Goal: Transaction & Acquisition: Purchase product/service

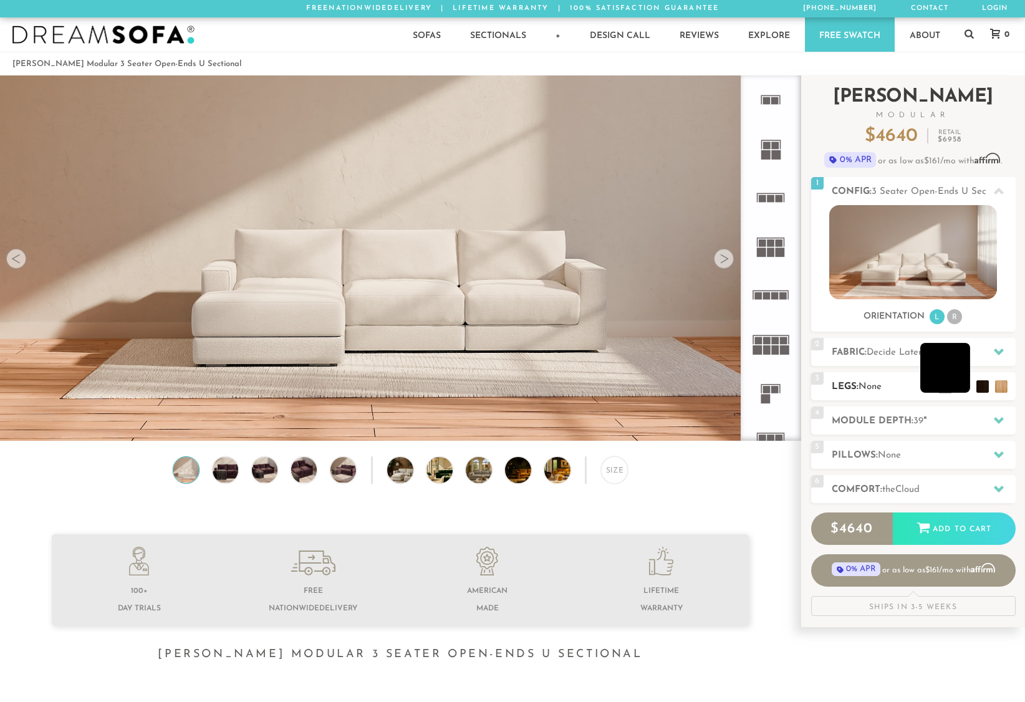
click at [965, 385] on li at bounding box center [945, 368] width 50 height 50
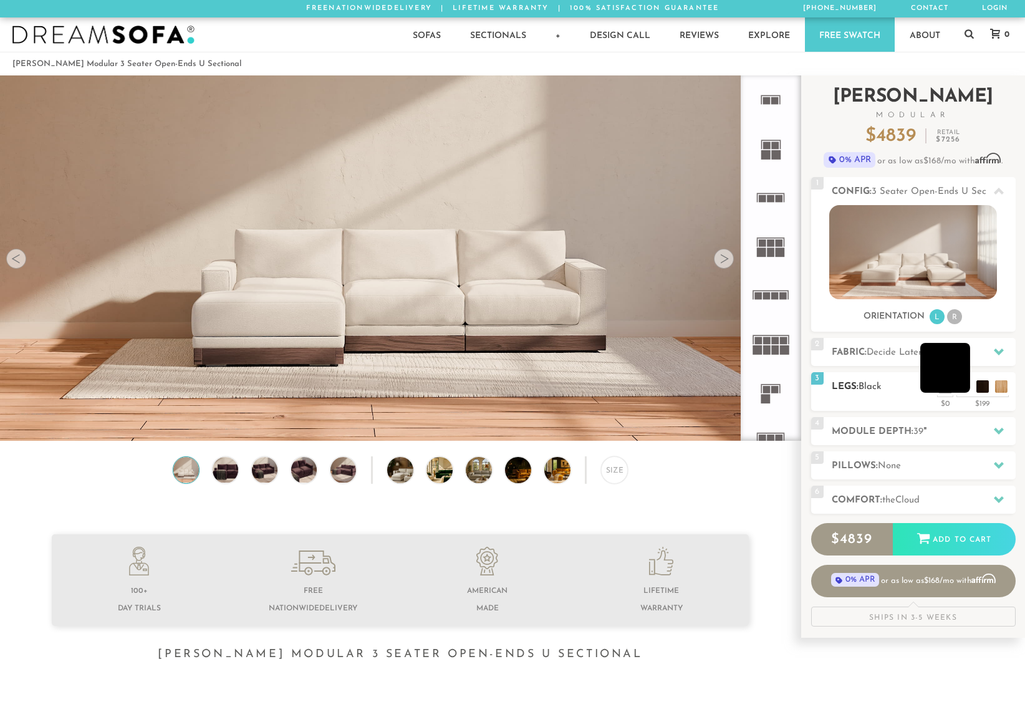
click at [964, 385] on li at bounding box center [945, 368] width 50 height 50
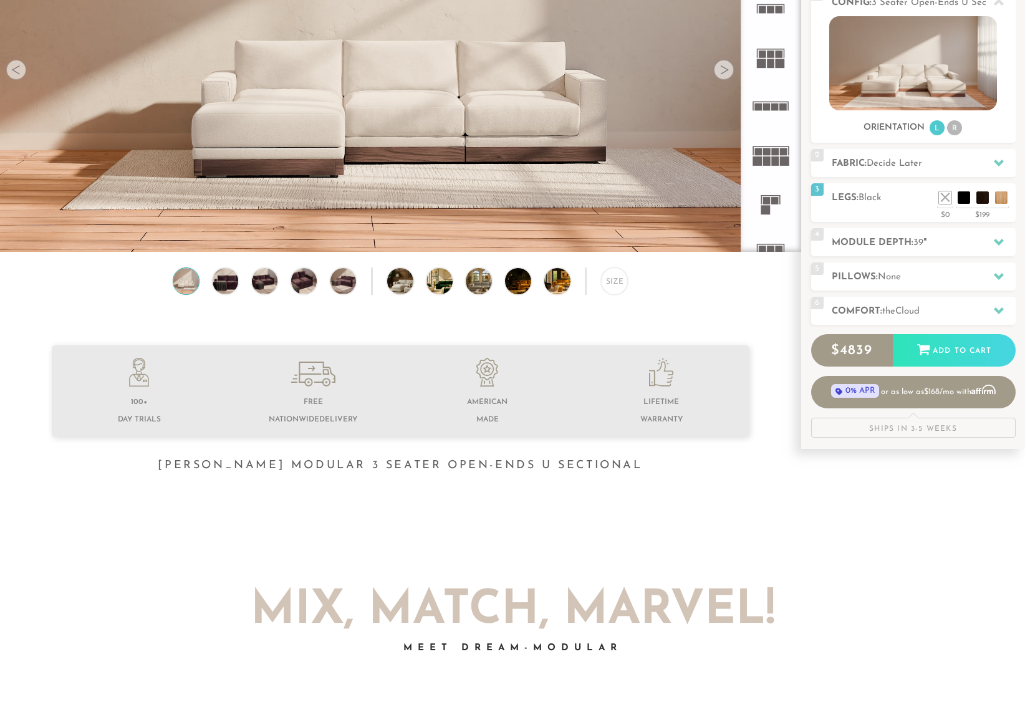
scroll to position [188, 0]
click at [212, 279] on img at bounding box center [225, 282] width 31 height 26
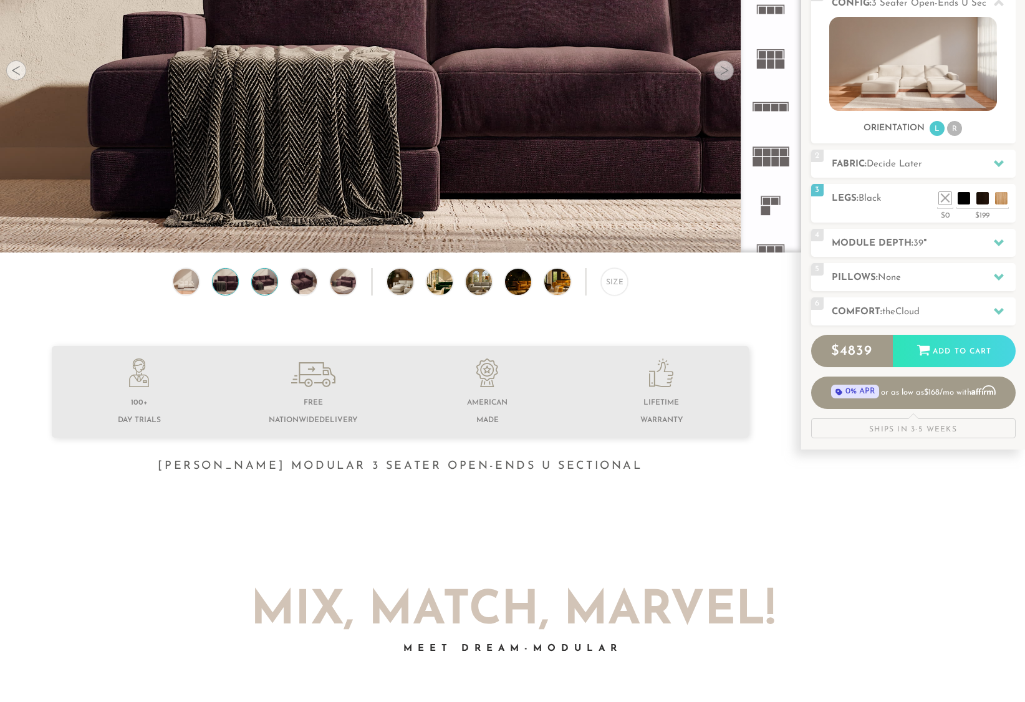
click at [263, 287] on img at bounding box center [264, 282] width 31 height 26
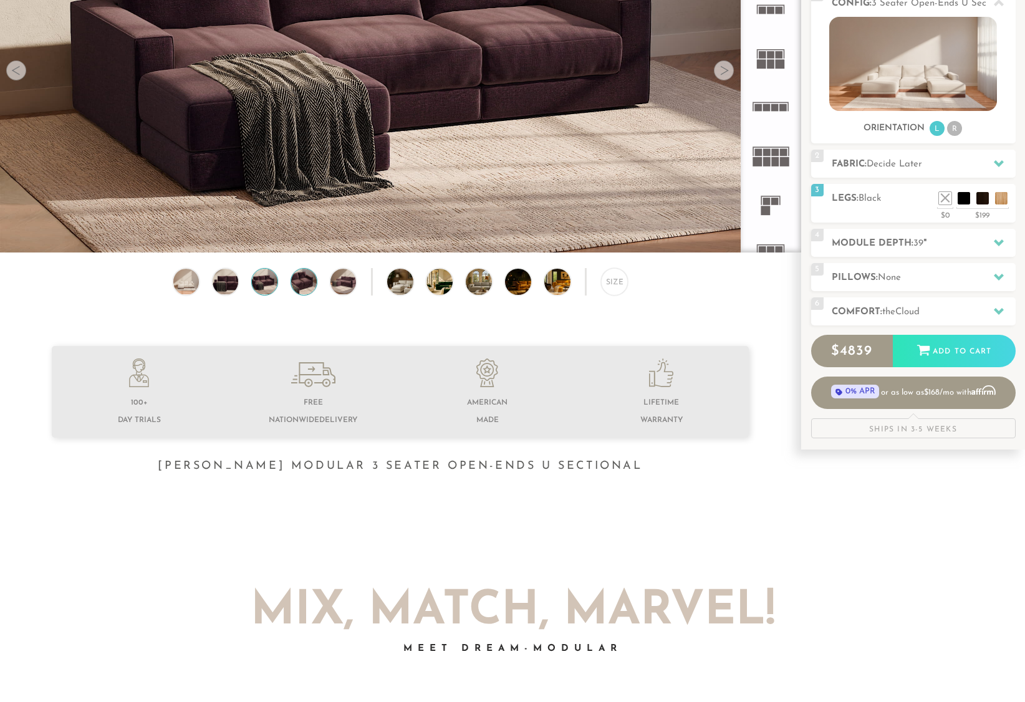
click at [294, 287] on img at bounding box center [303, 282] width 31 height 26
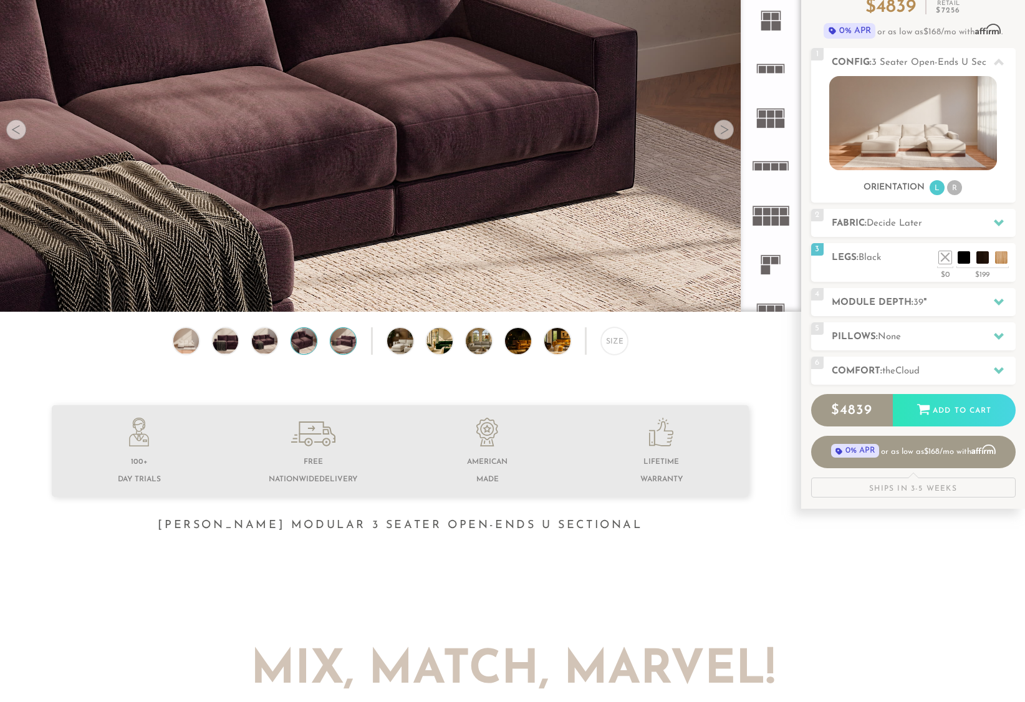
scroll to position [130, 0]
click at [344, 350] on img at bounding box center [342, 340] width 31 height 26
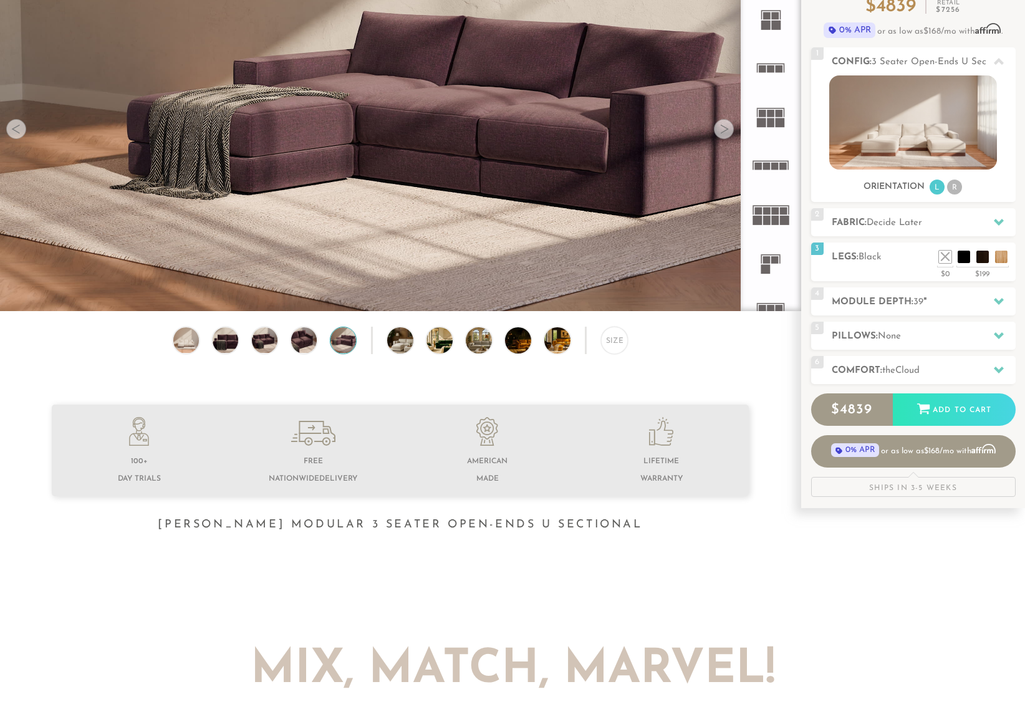
click at [382, 342] on div "Size" at bounding box center [400, 344] width 801 height 34
click at [395, 340] on img at bounding box center [410, 340] width 46 height 26
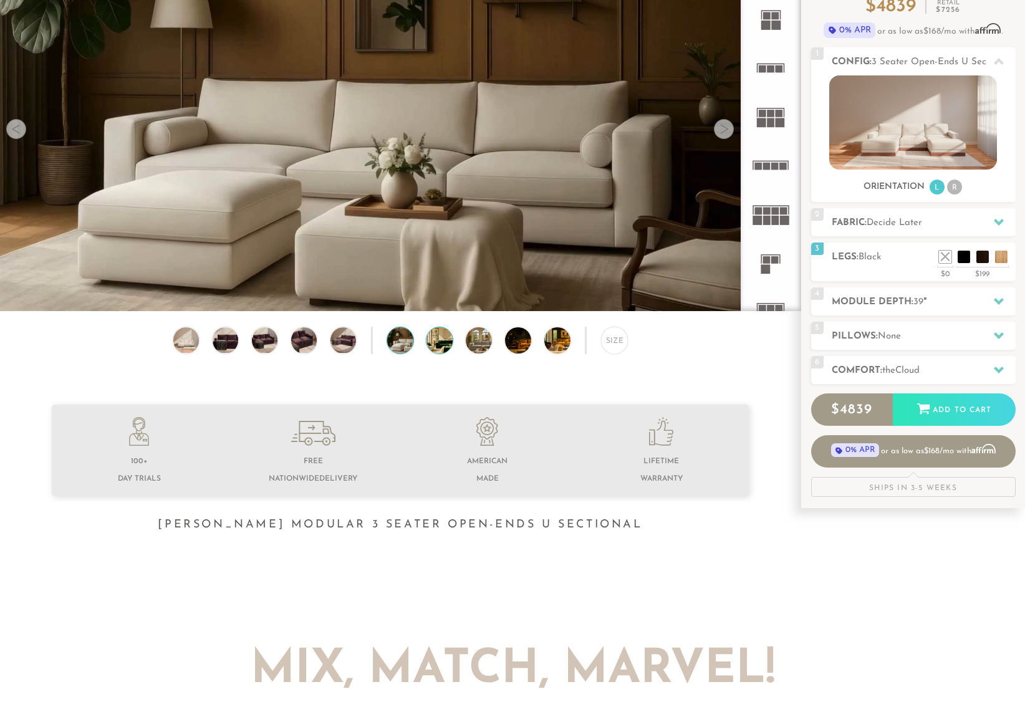
click at [449, 342] on img at bounding box center [450, 340] width 46 height 26
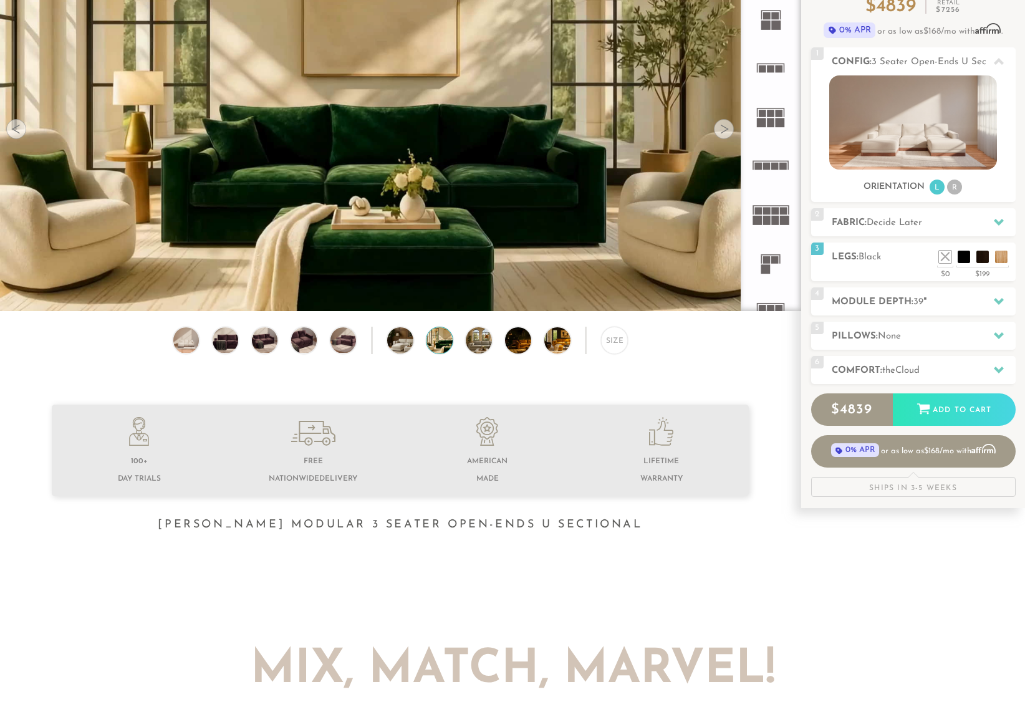
click at [494, 344] on div "Size" at bounding box center [400, 344] width 801 height 34
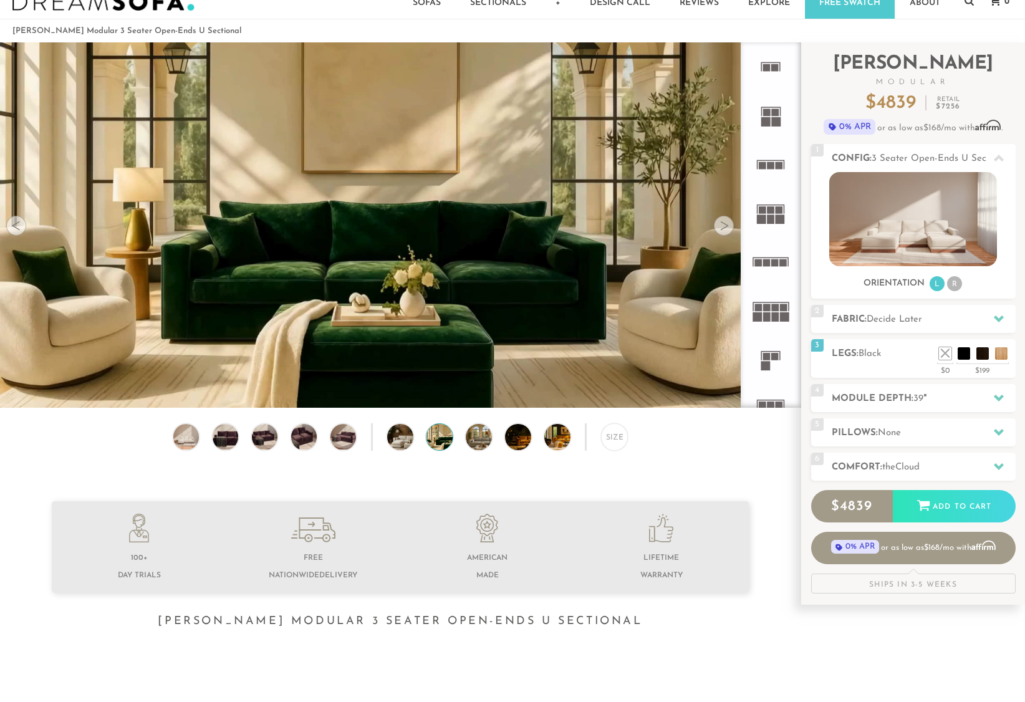
scroll to position [0, 0]
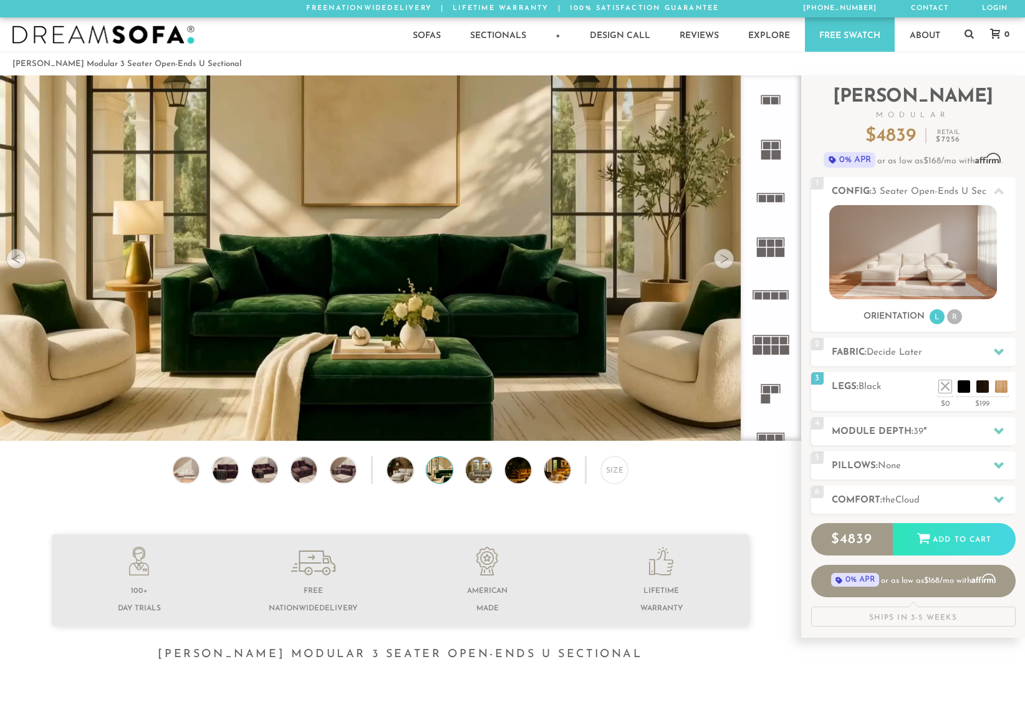
click at [725, 259] on div at bounding box center [724, 259] width 20 height 20
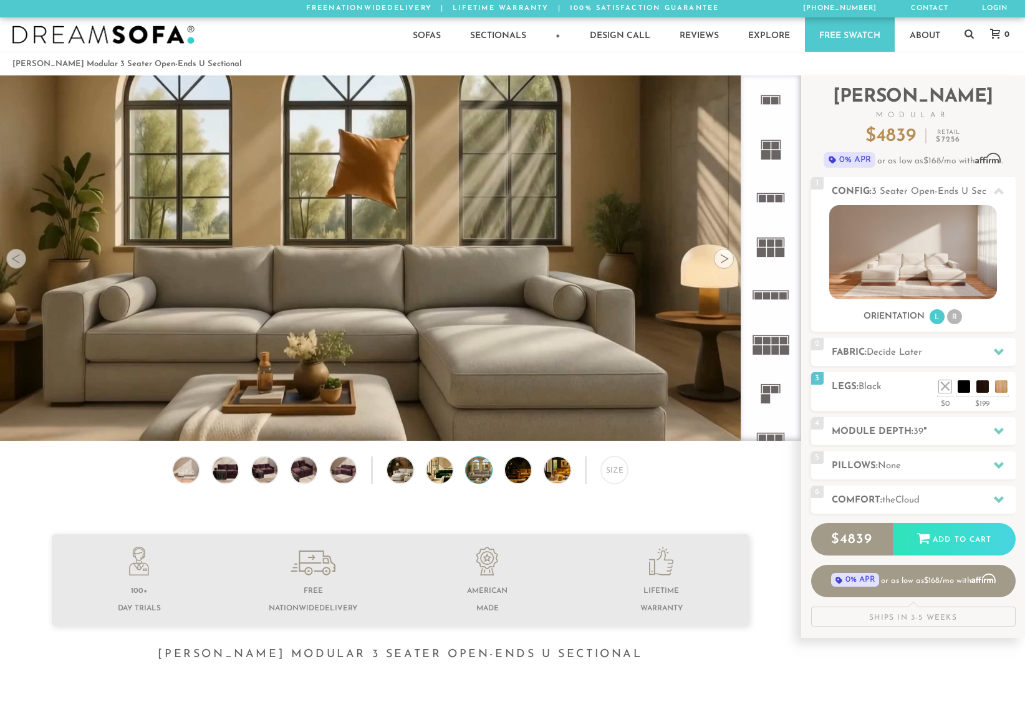
click at [725, 260] on div at bounding box center [724, 259] width 20 height 20
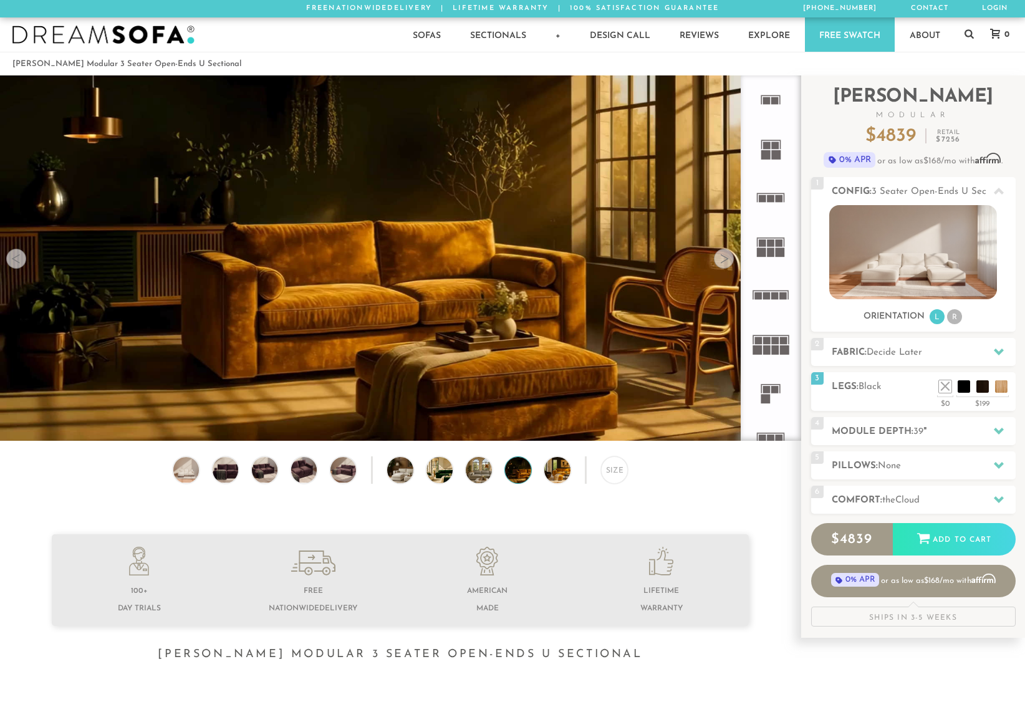
click at [725, 260] on div at bounding box center [724, 259] width 20 height 20
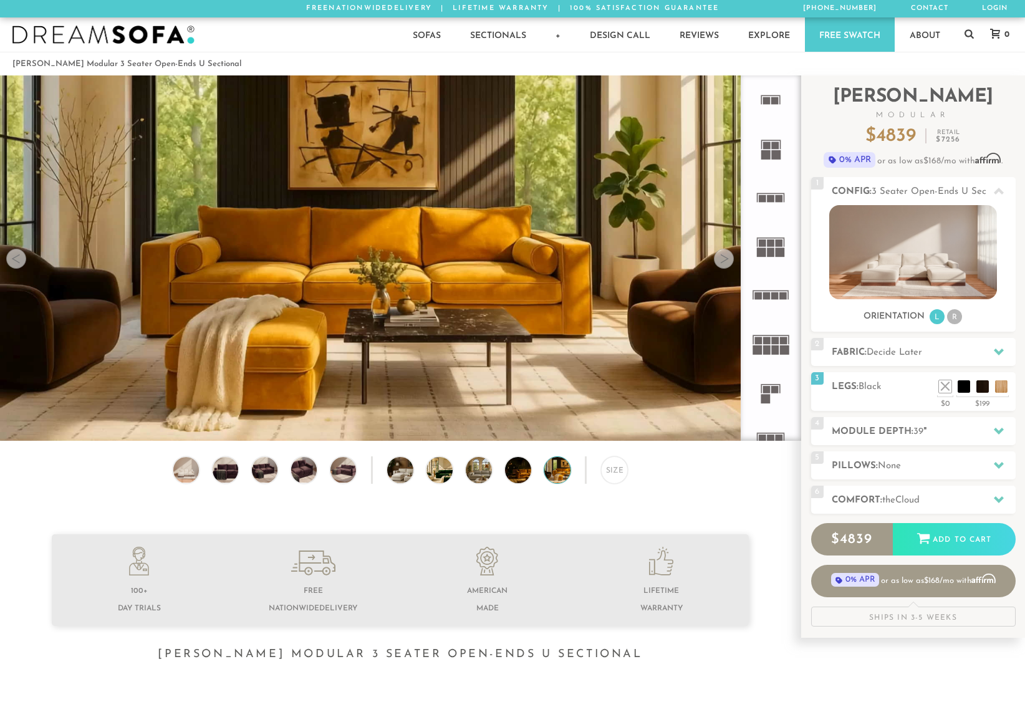
click at [725, 260] on div at bounding box center [724, 259] width 20 height 20
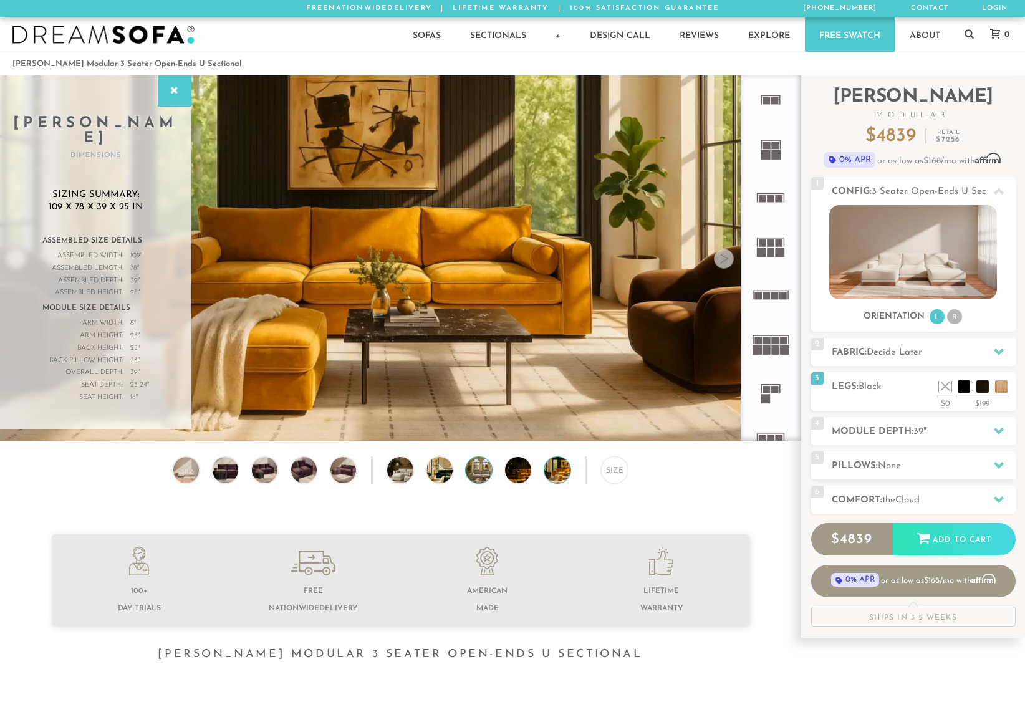
drag, startPoint x: 441, startPoint y: 470, endPoint x: 473, endPoint y: 471, distance: 31.9
click at [441, 470] on img at bounding box center [450, 470] width 46 height 26
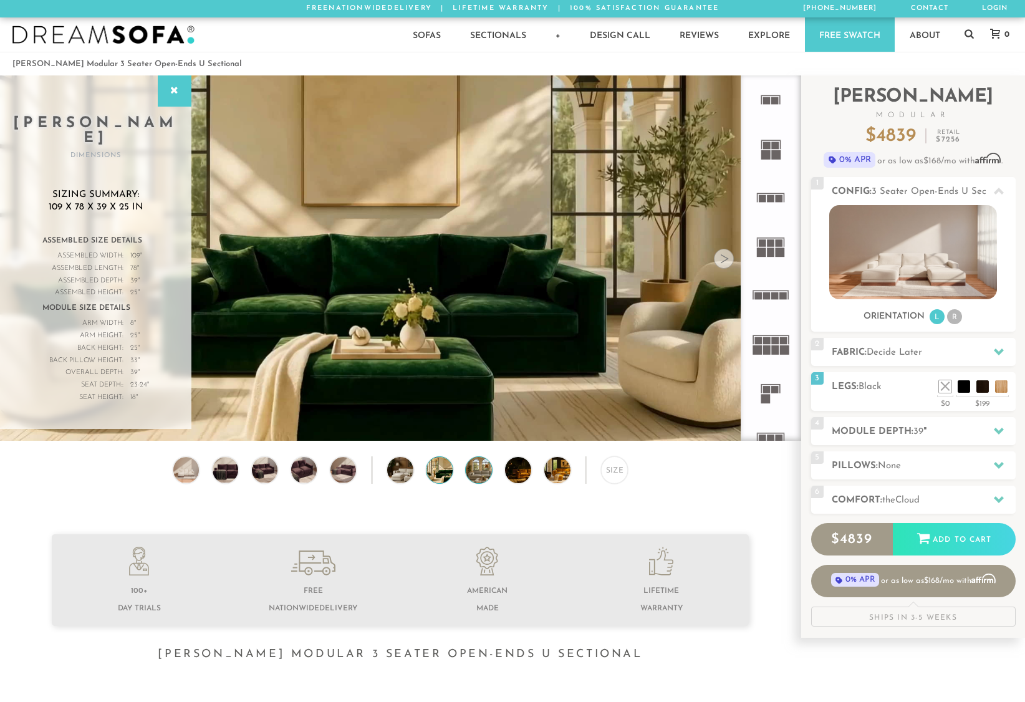
click at [478, 471] on img at bounding box center [489, 470] width 46 height 26
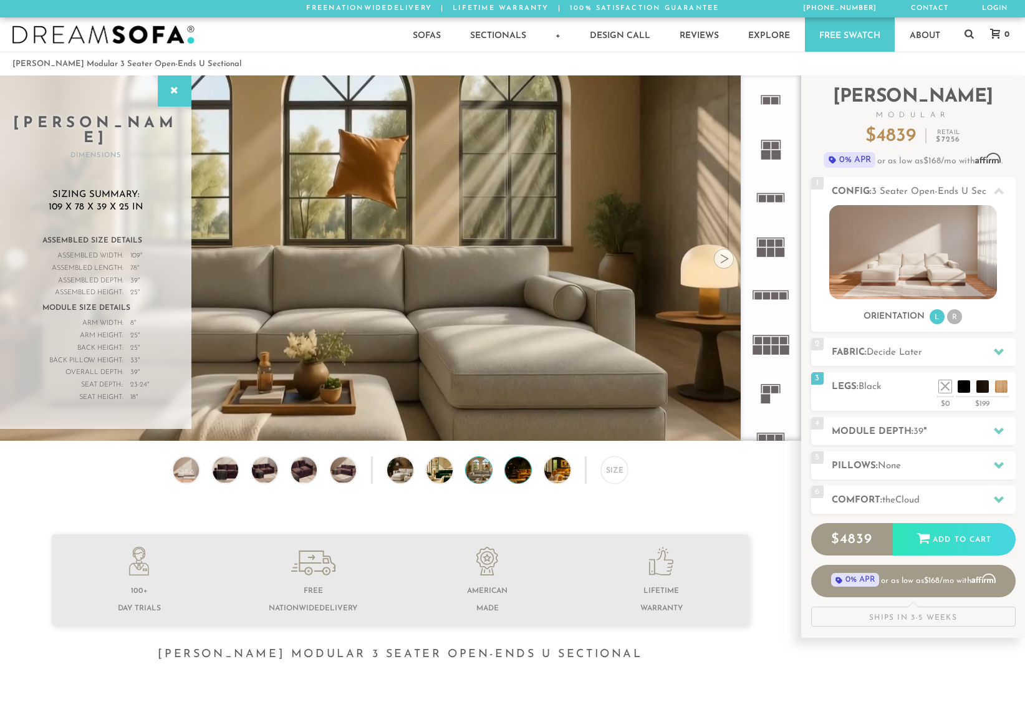
click at [503, 470] on div "Size" at bounding box center [400, 473] width 801 height 34
click at [518, 470] on img at bounding box center [528, 470] width 46 height 26
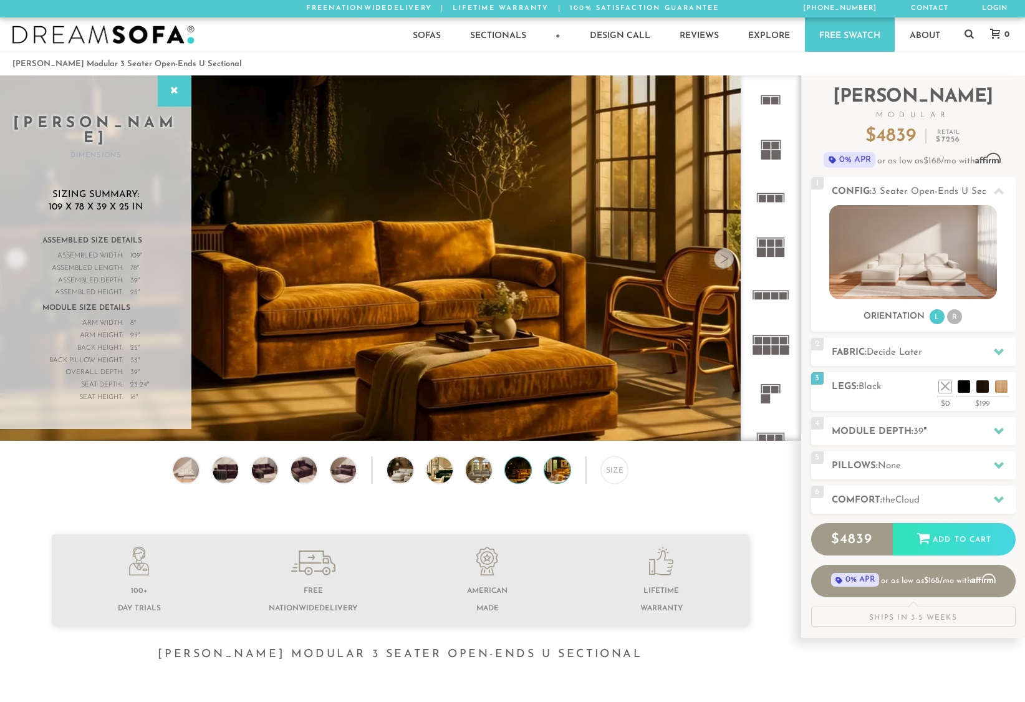
click at [557, 471] on img at bounding box center [567, 470] width 46 height 26
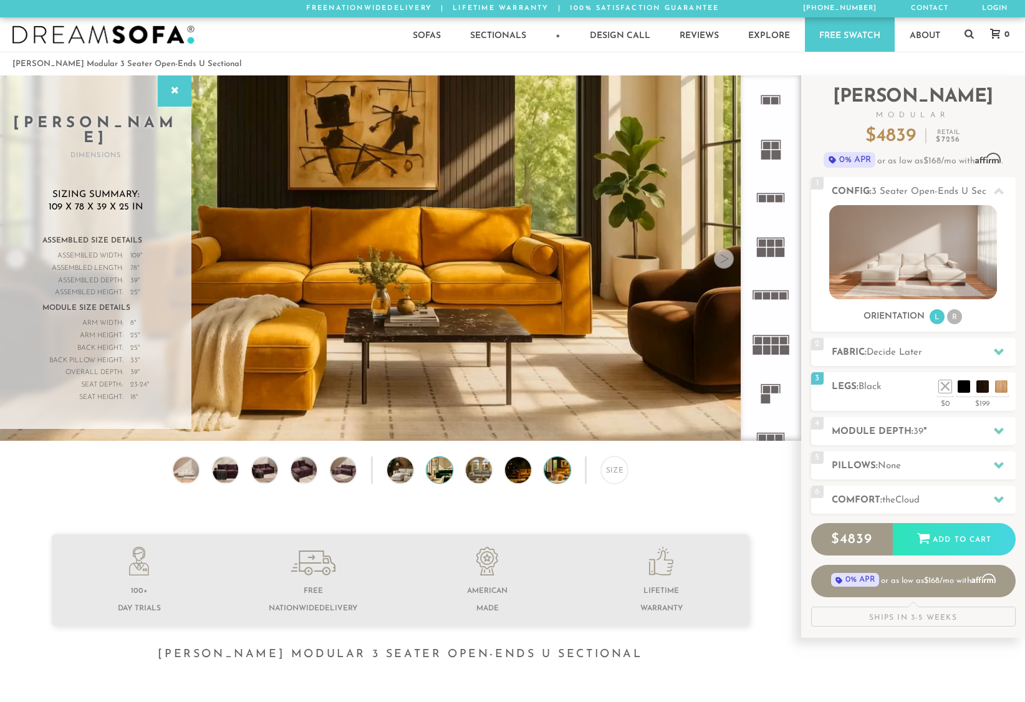
drag, startPoint x: 453, startPoint y: 473, endPoint x: 443, endPoint y: 472, distance: 10.1
click at [453, 473] on div "Size" at bounding box center [400, 473] width 801 height 34
click at [443, 472] on img at bounding box center [450, 470] width 46 height 26
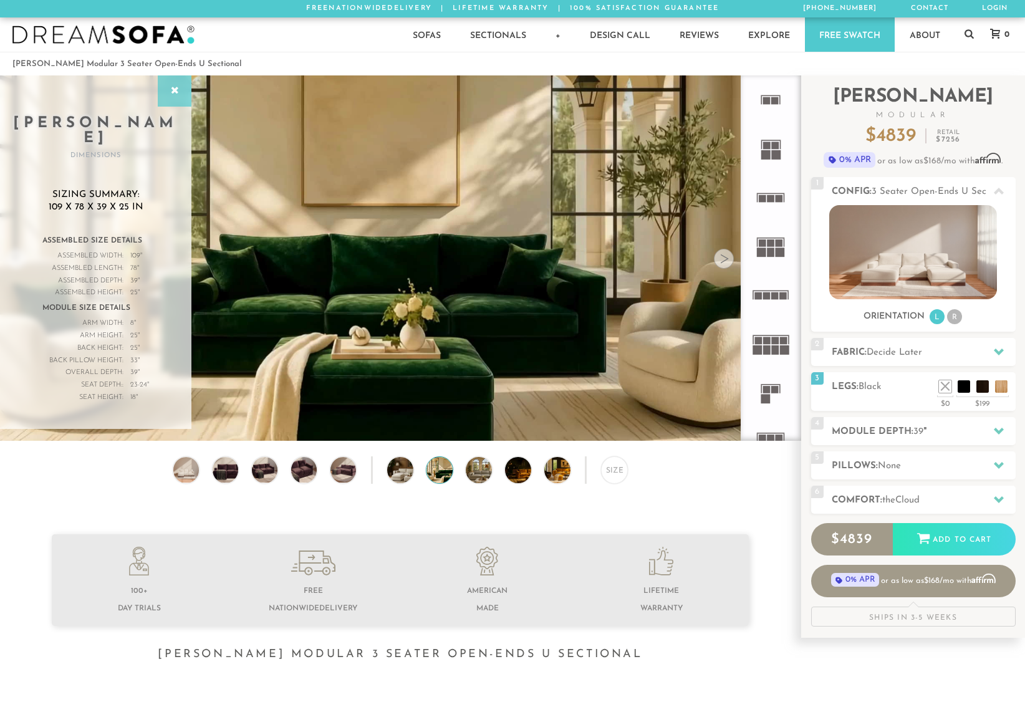
click at [166, 86] on div at bounding box center [175, 90] width 34 height 31
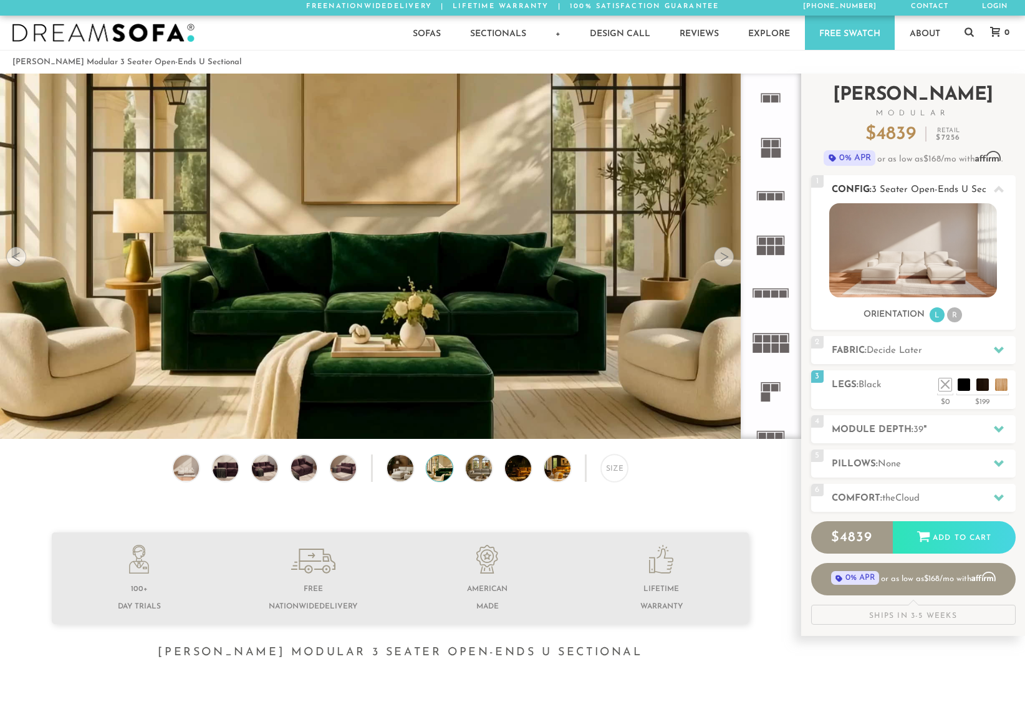
click at [935, 318] on li "L" at bounding box center [937, 314] width 15 height 15
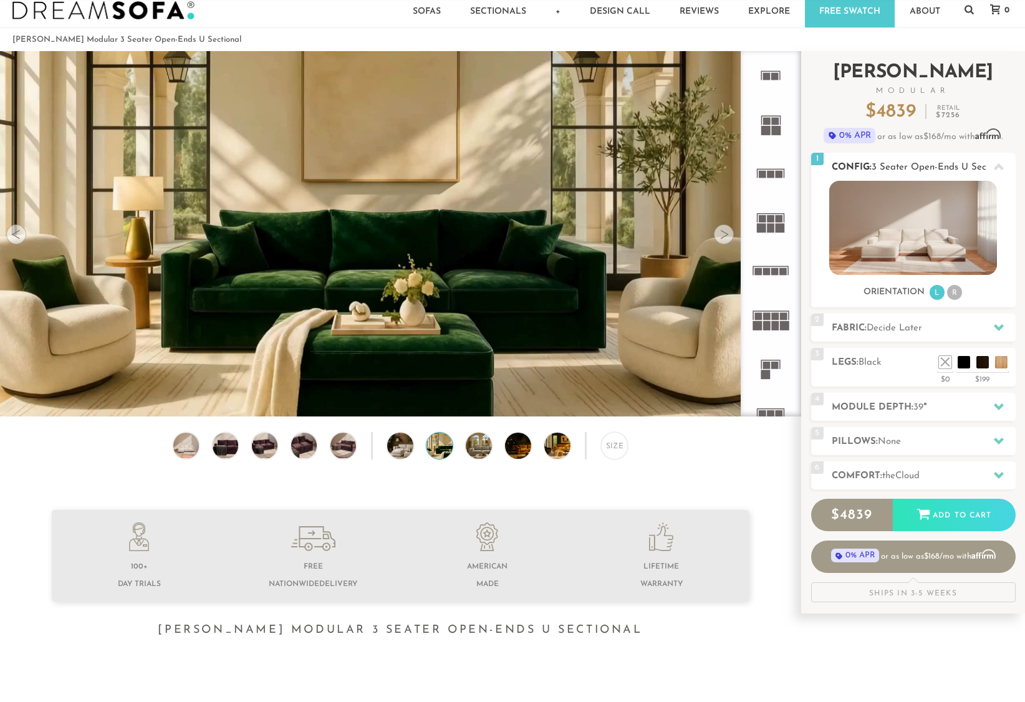
scroll to position [12, 0]
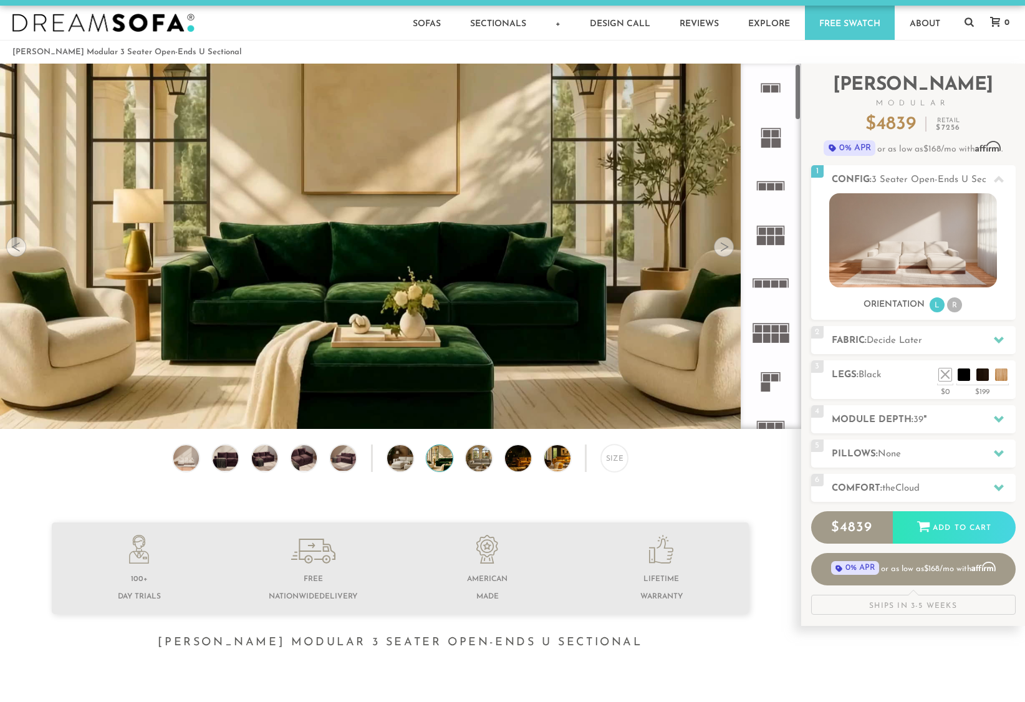
click at [766, 85] on rect at bounding box center [766, 88] width 7 height 7
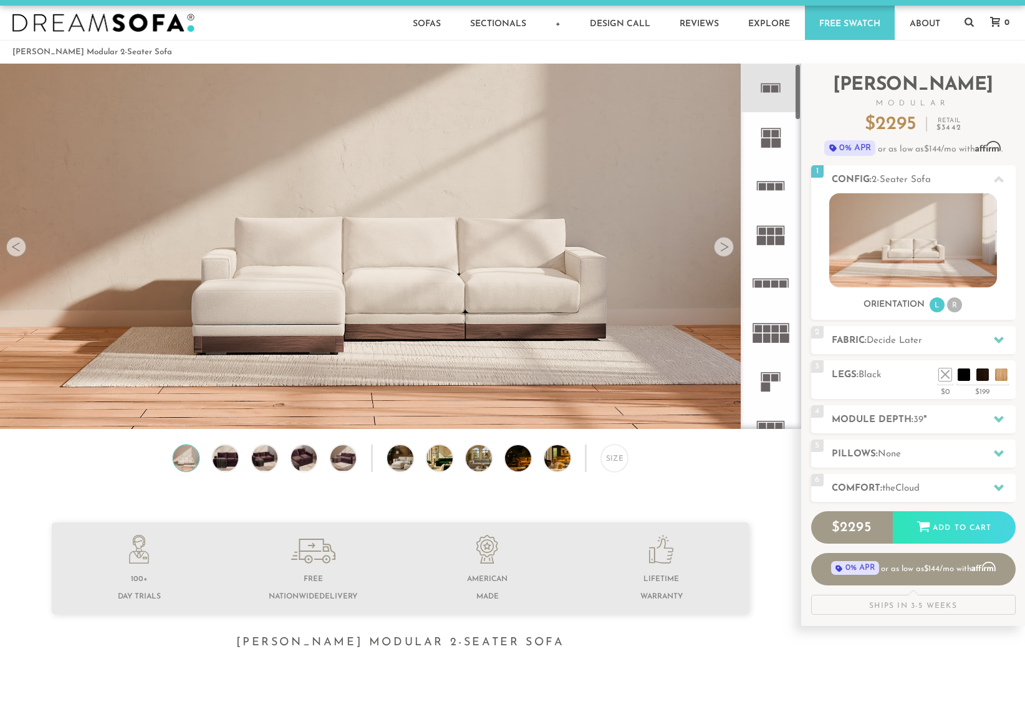
click at [768, 132] on rect at bounding box center [766, 133] width 7 height 7
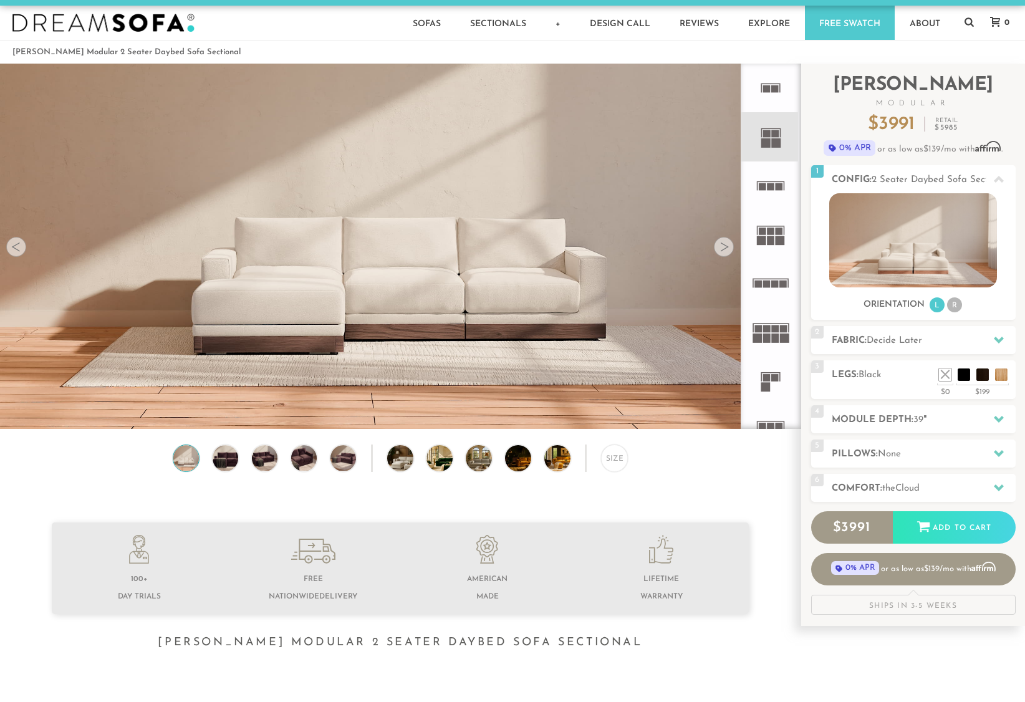
click at [767, 186] on icon at bounding box center [770, 186] width 49 height 49
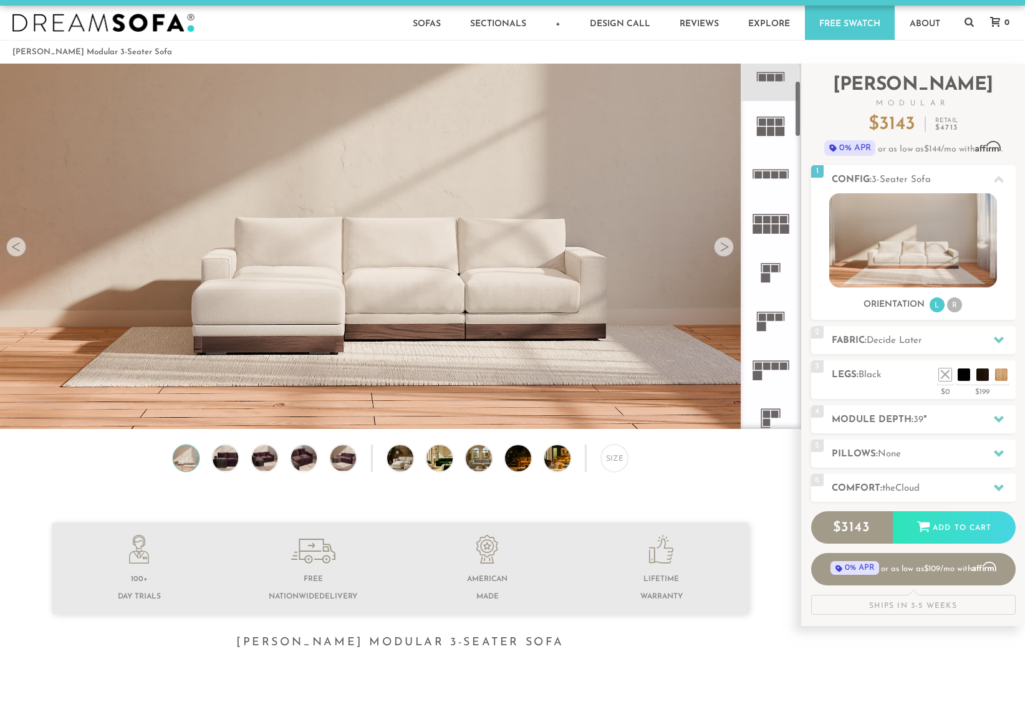
scroll to position [110, 0]
click at [768, 317] on rect at bounding box center [771, 316] width 7 height 7
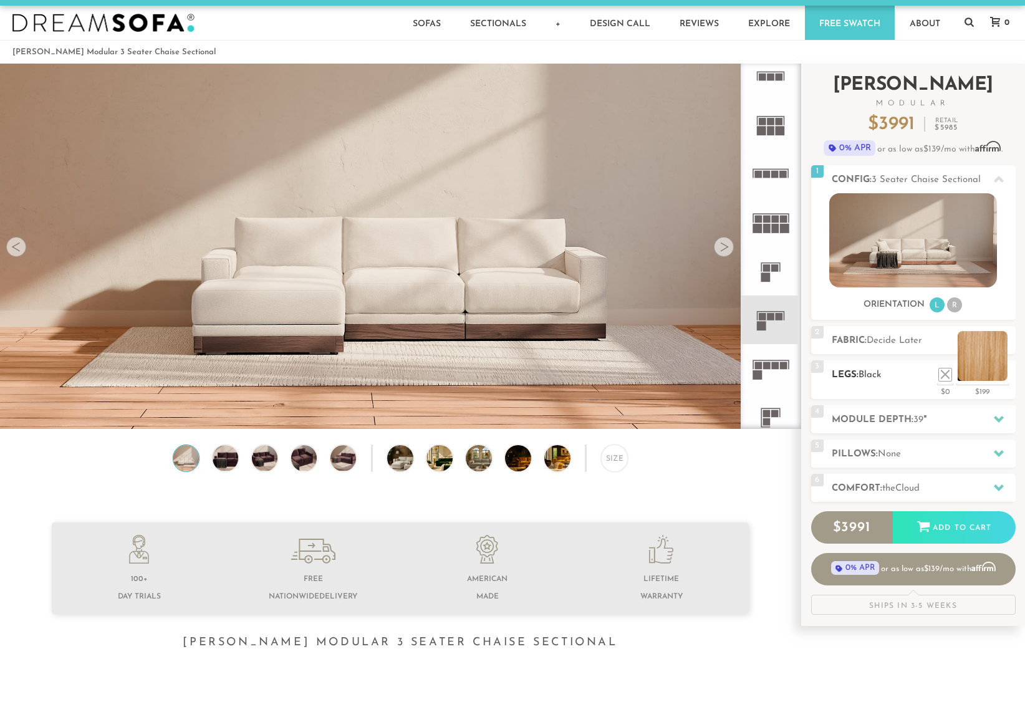
scroll to position [12, 0]
click at [1000, 375] on li at bounding box center [983, 355] width 50 height 50
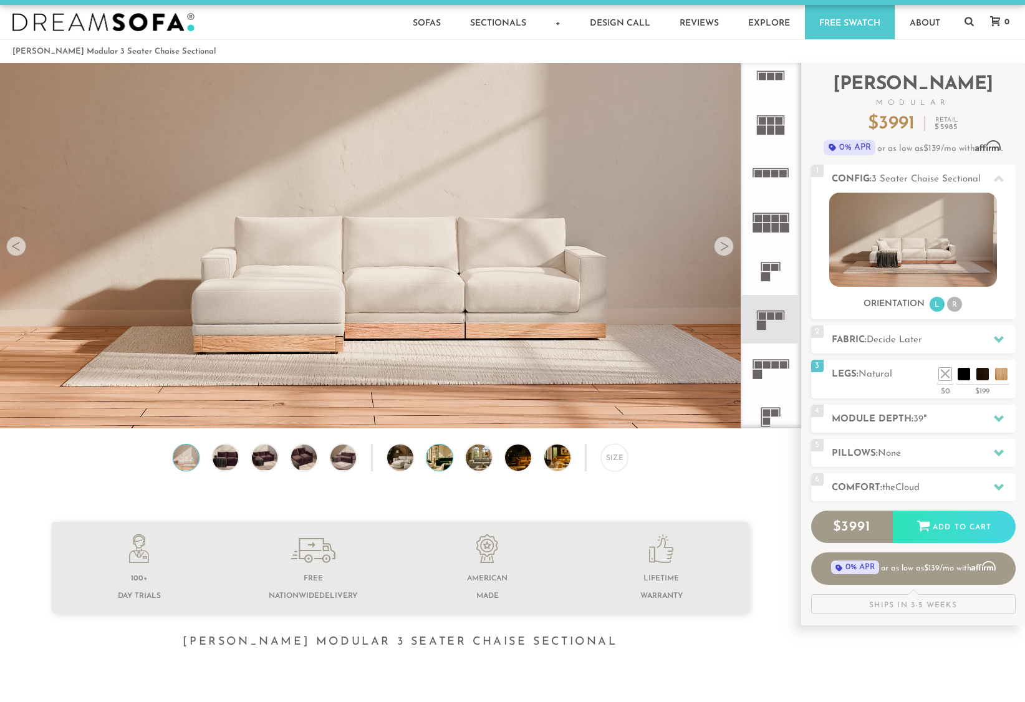
click at [441, 453] on img at bounding box center [450, 458] width 46 height 26
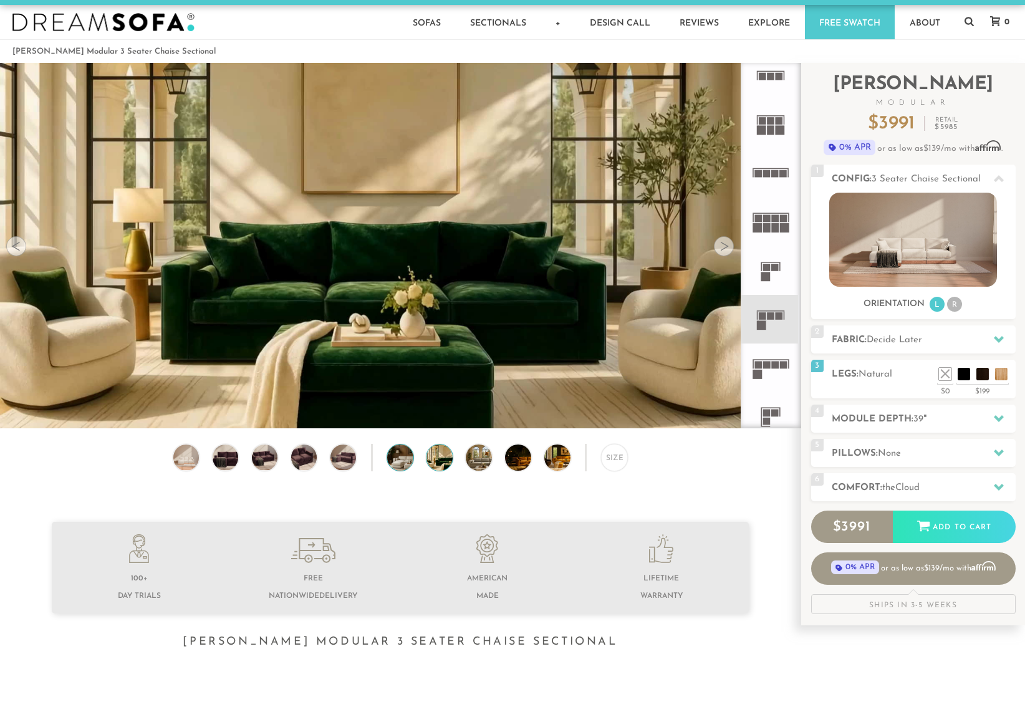
click at [399, 455] on img at bounding box center [410, 458] width 46 height 26
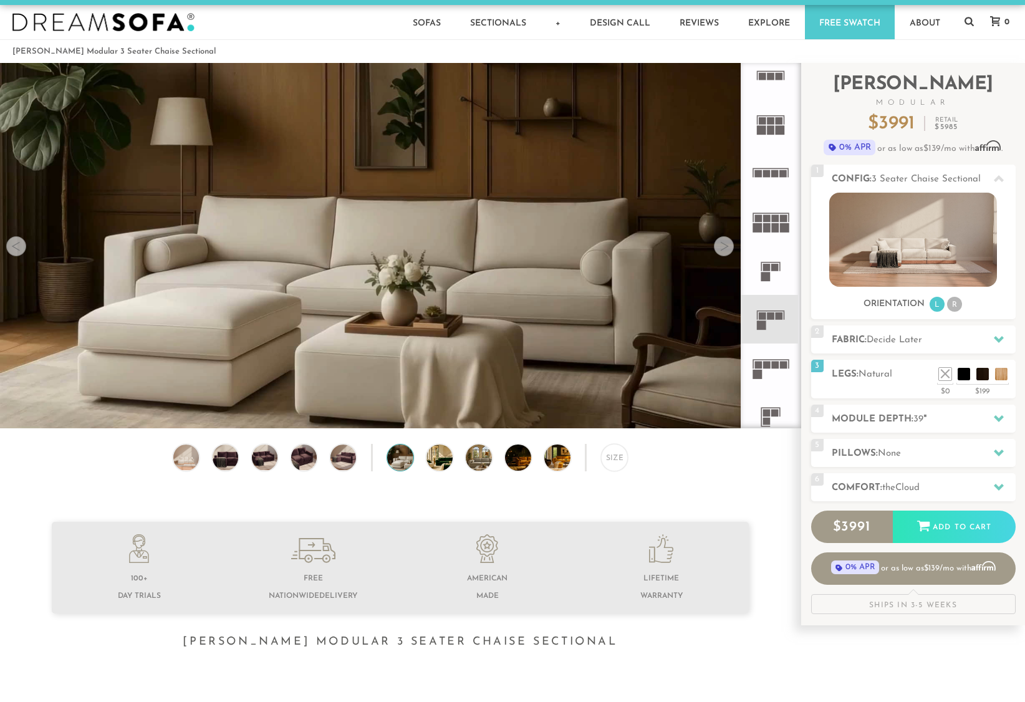
click at [358, 445] on div "Size" at bounding box center [400, 461] width 801 height 34
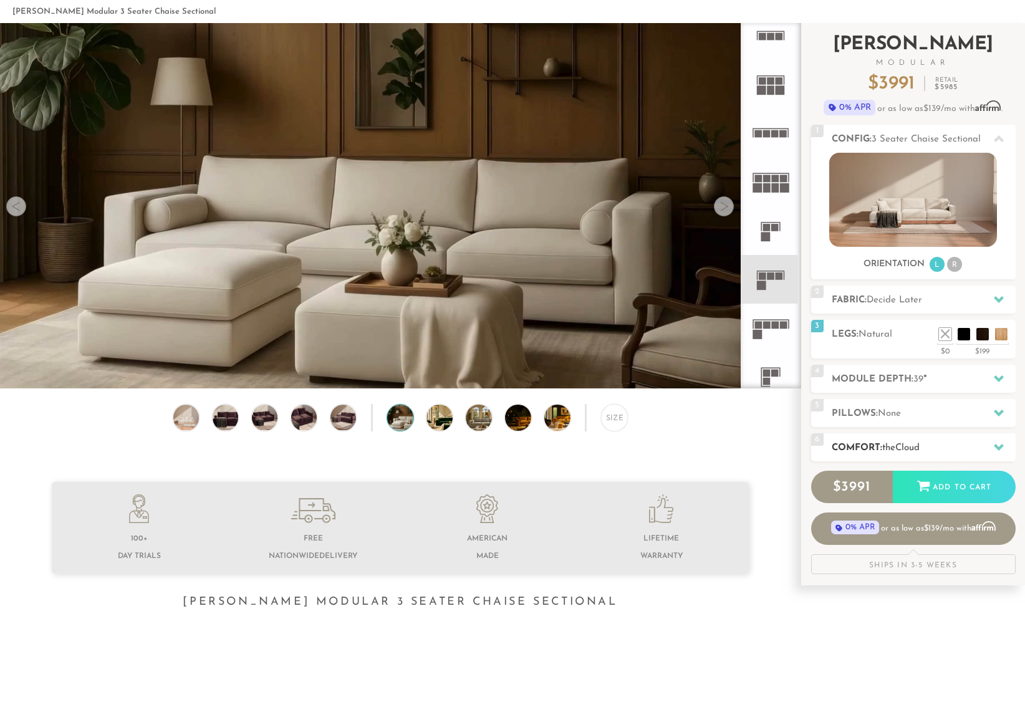
scroll to position [63, 0]
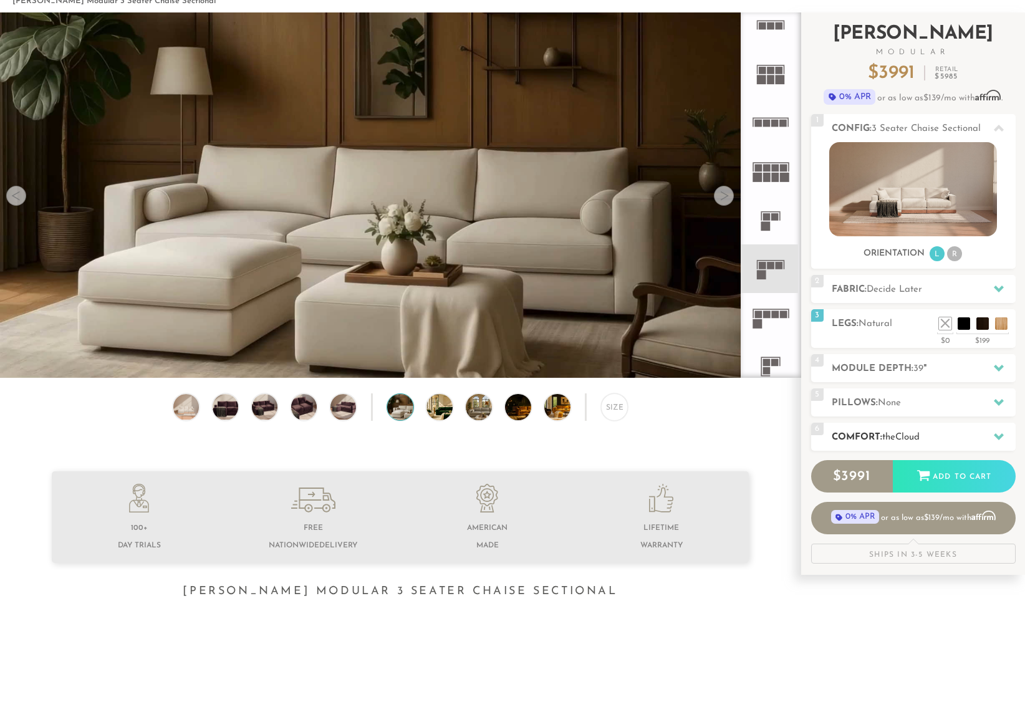
click at [859, 434] on h2 "Comfort: the Cloud" at bounding box center [924, 437] width 184 height 14
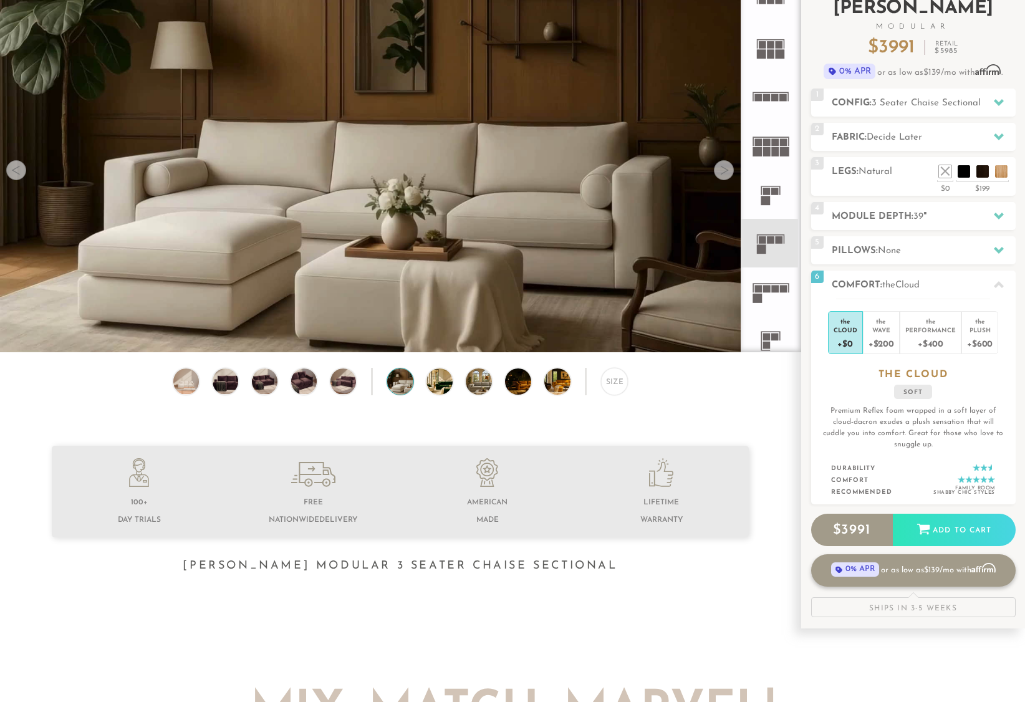
scroll to position [0, 0]
